Goal: Task Accomplishment & Management: Use online tool/utility

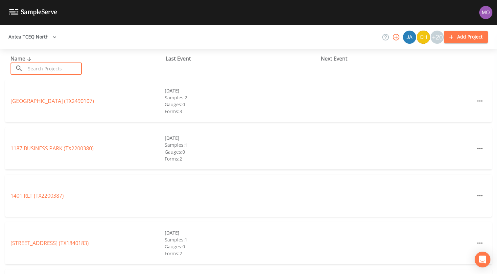
click at [60, 68] on input "text" at bounding box center [54, 68] width 56 height 12
paste input "TX2130031"
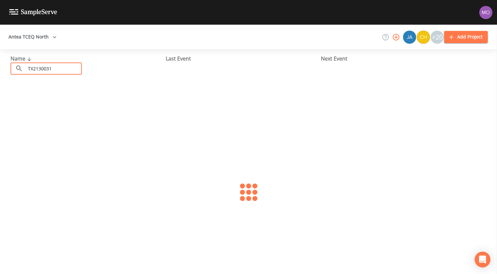
type input "TX2130031"
click at [63, 101] on link "[GEOGRAPHIC_DATA] (TX2130031)" at bounding box center [52, 100] width 83 height 7
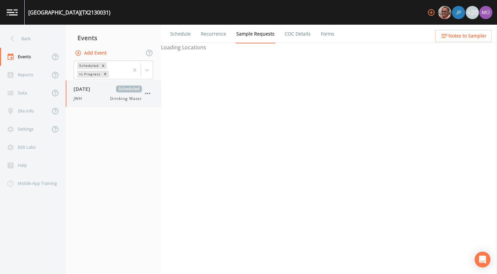
click at [92, 93] on div "[DATE] Scheduled JWH Drinking Water" at bounding box center [108, 93] width 68 height 16
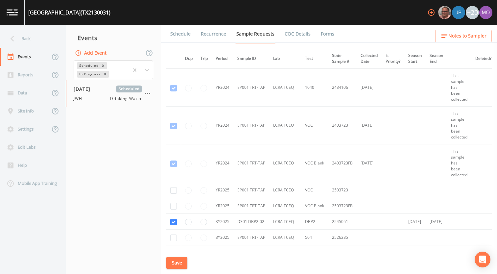
click at [182, 34] on link "Schedule" at bounding box center [180, 34] width 22 height 18
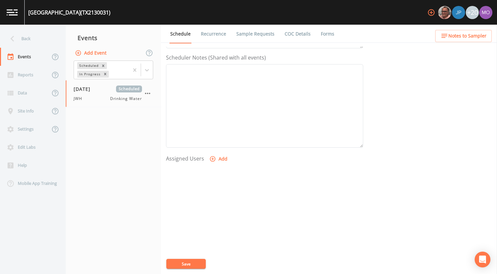
scroll to position [190, 0]
click at [214, 147] on icon "button" at bounding box center [213, 147] width 6 height 6
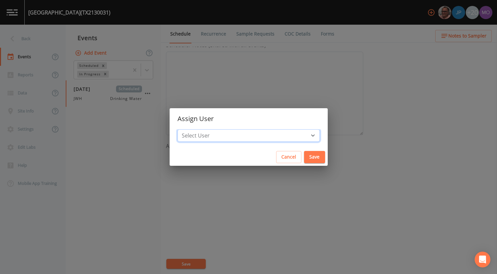
click at [225, 132] on select "Select User Mike Franklin Joshua gere Paul David Weber Zachary Evans Stafford J…" at bounding box center [248, 135] width 142 height 12
select select "5228c763-cea1-42f9-884e-47d3eb1fbd8b"
click at [201, 129] on select "Select User Mike Franklin Joshua gere Paul David Weber Zachary Evans Stafford J…" at bounding box center [248, 135] width 142 height 12
click at [304, 156] on button "Save" at bounding box center [314, 157] width 21 height 12
select select
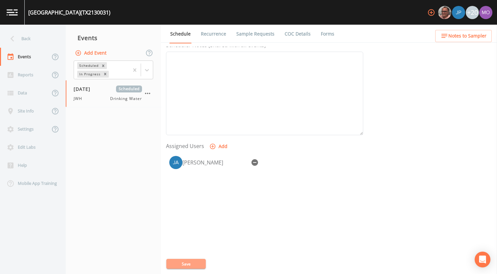
click at [180, 266] on button "Save" at bounding box center [185, 264] width 39 height 10
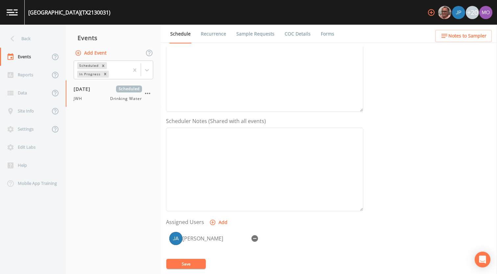
scroll to position [190, 0]
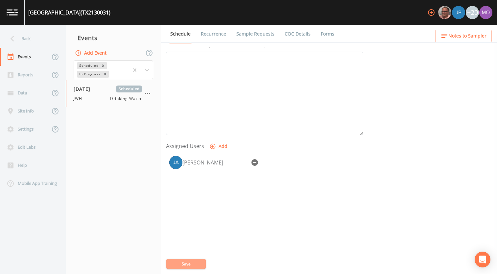
click at [184, 263] on button "Save" at bounding box center [185, 264] width 39 height 10
